Goal: Transaction & Acquisition: Purchase product/service

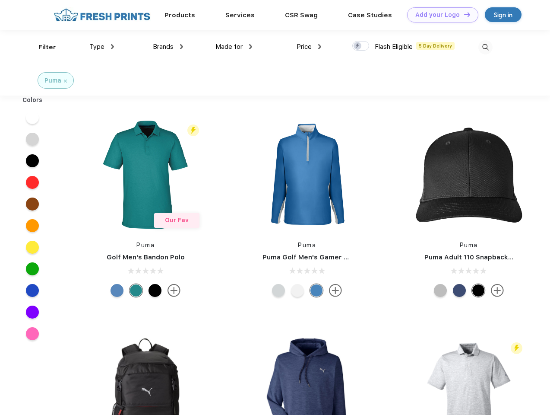
click at [440, 15] on link "Add your Logo Design Tool" at bounding box center [442, 14] width 71 height 15
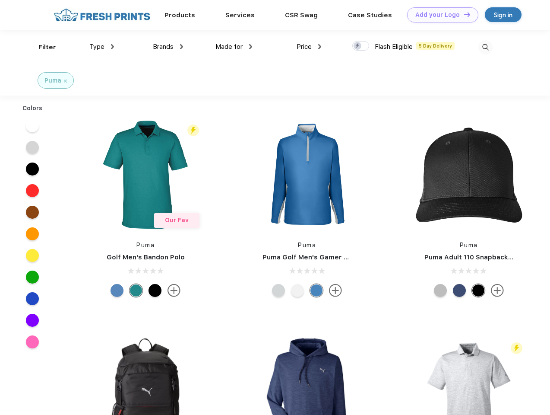
click at [0, 0] on div "Design Tool" at bounding box center [0, 0] width 0 height 0
click at [464, 14] on link "Add your Logo Design Tool" at bounding box center [442, 14] width 71 height 15
click at [41, 47] on div "Filter" at bounding box center [47, 47] width 18 height 10
click at [102, 47] on span "Type" at bounding box center [96, 47] width 15 height 8
click at [168, 47] on span "Brands" at bounding box center [163, 47] width 21 height 8
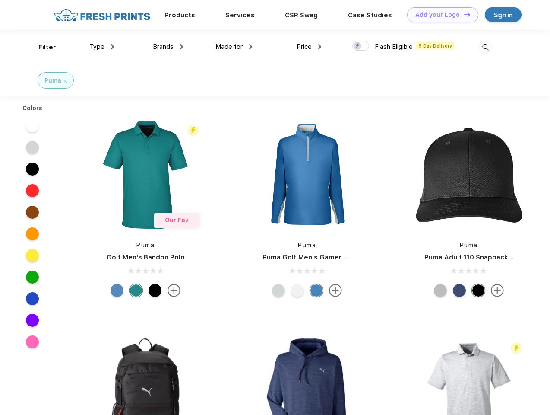
click at [234, 47] on span "Made for" at bounding box center [229, 47] width 27 height 8
click at [309, 47] on span "Price" at bounding box center [304, 47] width 15 height 8
click at [361, 46] on div at bounding box center [361, 46] width 17 height 10
click at [358, 46] on input "checkbox" at bounding box center [356, 44] width 6 height 6
click at [486, 47] on img at bounding box center [486, 47] width 14 height 14
